Goal: Transaction & Acquisition: Purchase product/service

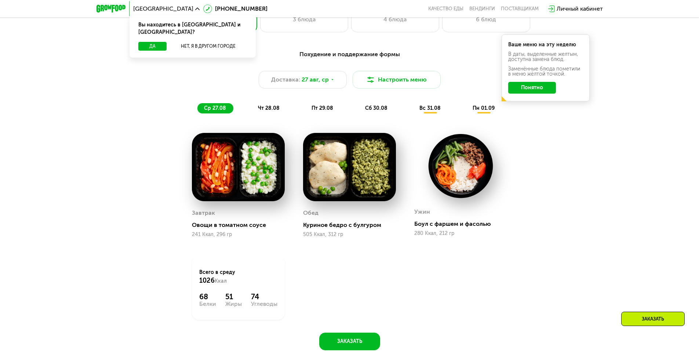
scroll to position [330, 0]
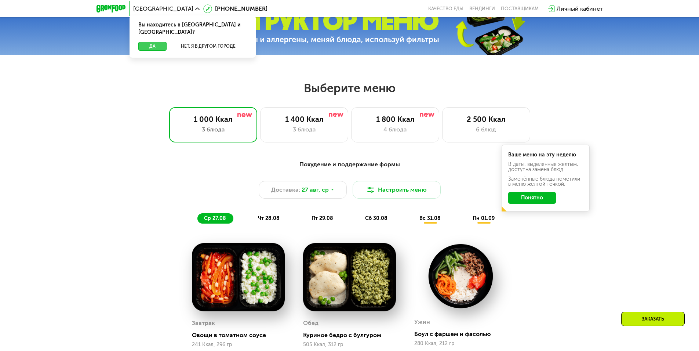
click at [158, 42] on button "Да" at bounding box center [152, 46] width 28 height 9
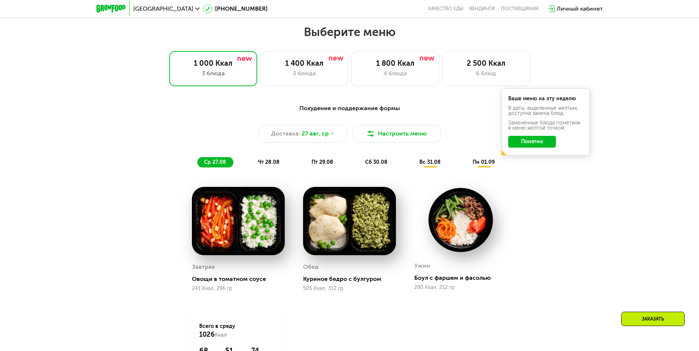
scroll to position [367, 0]
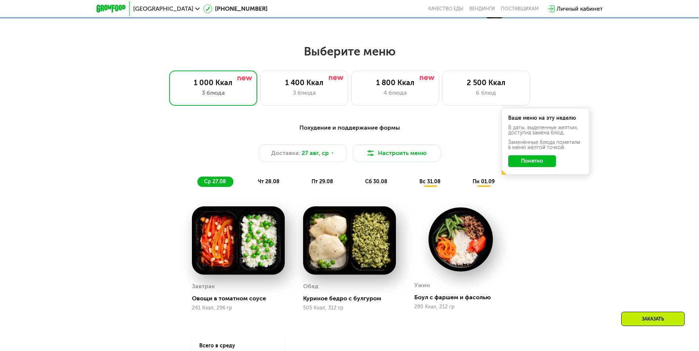
click at [277, 185] on span "чт 28.08" at bounding box center [269, 181] width 22 height 6
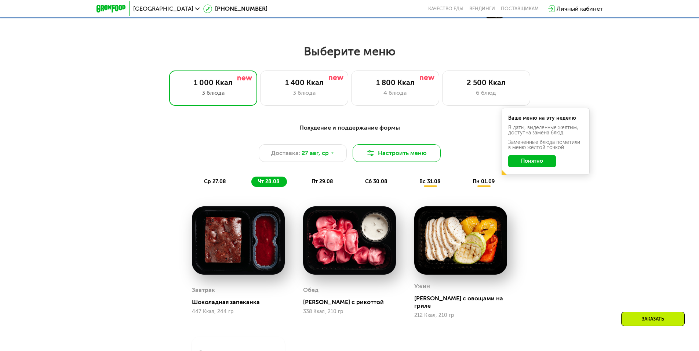
click at [384, 156] on button "Настроить меню" at bounding box center [397, 153] width 88 height 18
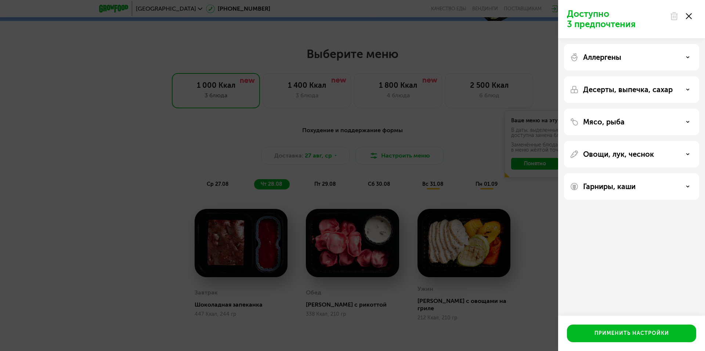
click at [311, 198] on div "Доступно 3 предпочтения Аллергены Десерты, выпечка, сахар Мясо, рыба Овощи, лук…" at bounding box center [352, 175] width 705 height 351
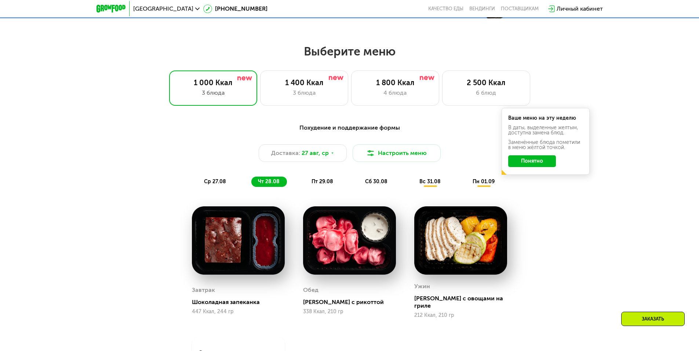
click at [323, 184] on span "пт 29.08" at bounding box center [323, 181] width 22 height 6
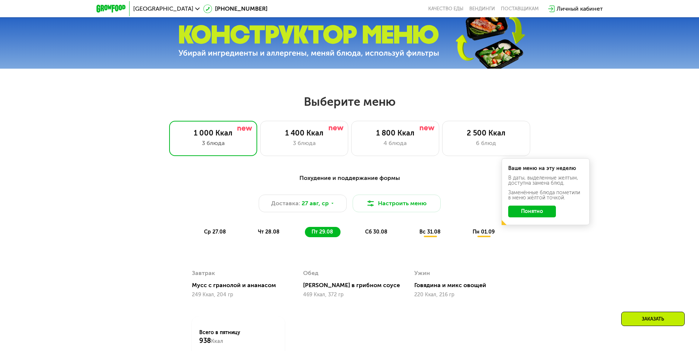
scroll to position [294, 0]
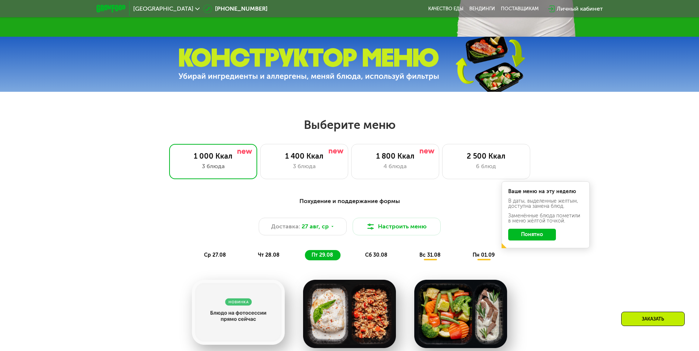
click at [532, 235] on button "Понятно" at bounding box center [533, 235] width 48 height 12
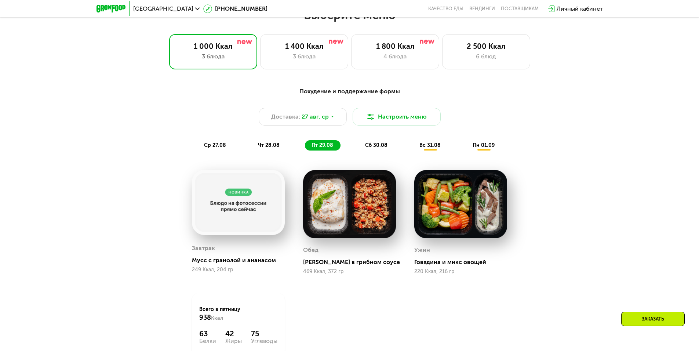
scroll to position [404, 0]
click at [384, 148] on span "сб 30.08" at bounding box center [376, 145] width 22 height 6
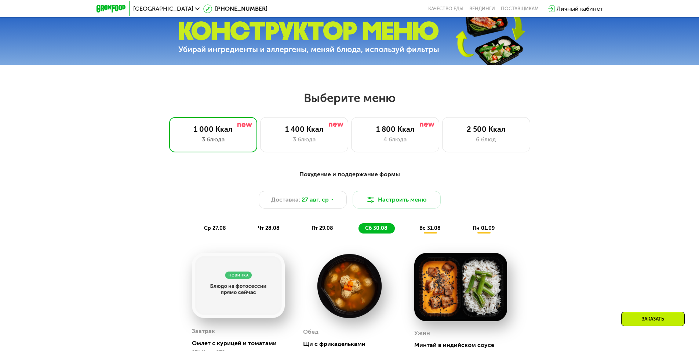
scroll to position [294, 0]
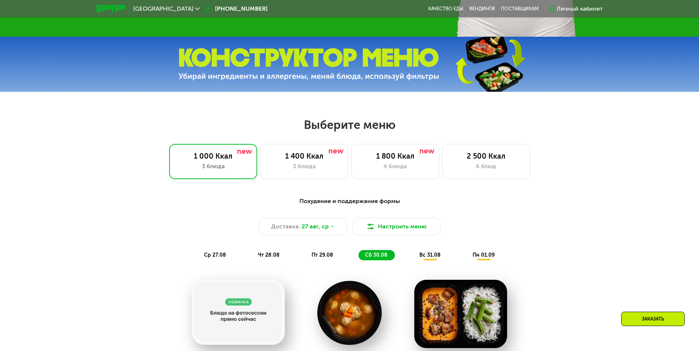
click at [637, 321] on div "Заказать" at bounding box center [654, 319] width 64 height 14
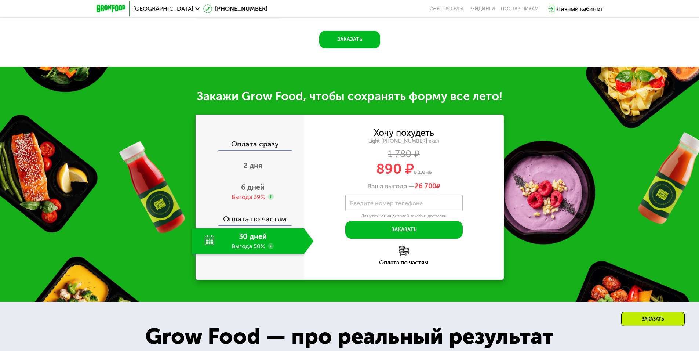
scroll to position [812, 0]
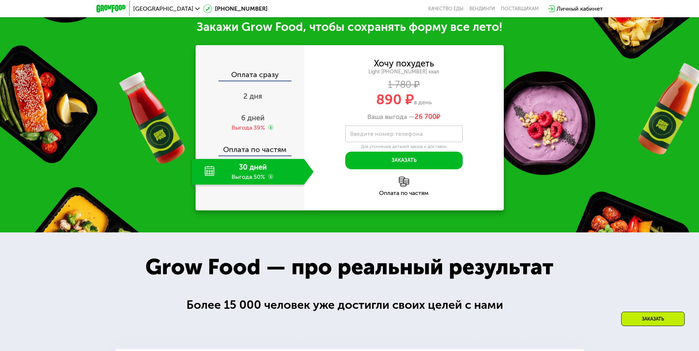
click at [257, 176] on div "30 дней Выгода 50%" at bounding box center [248, 172] width 112 height 26
